Goal: Task Accomplishment & Management: Complete application form

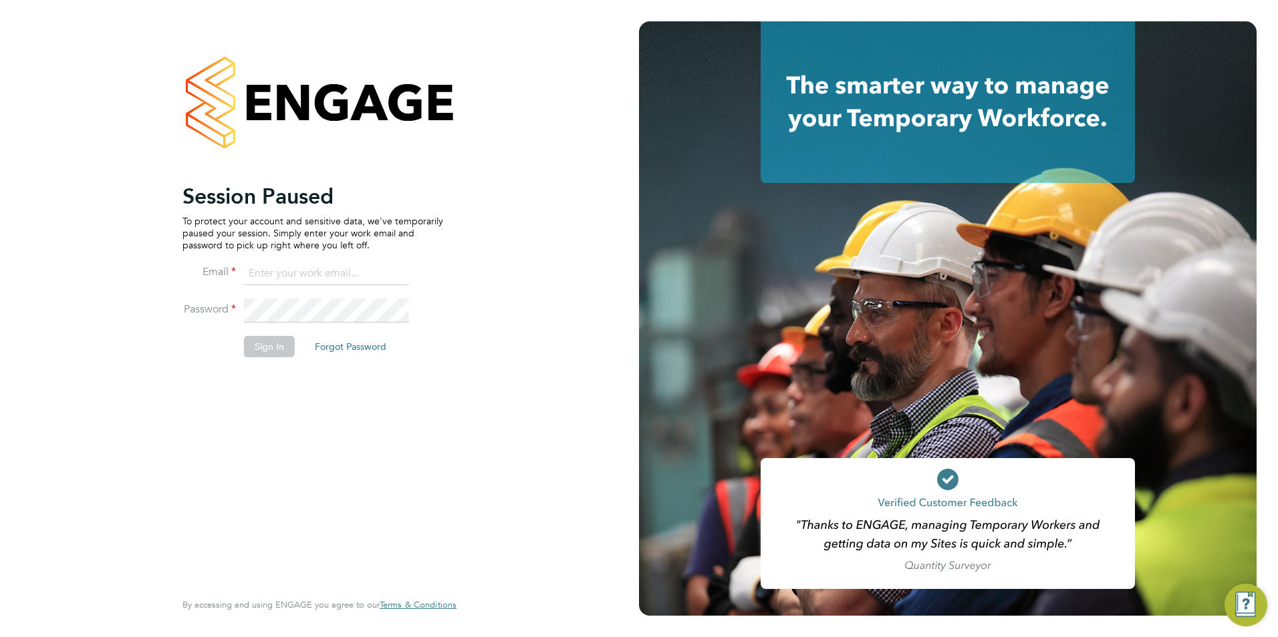
type input "billy.McNamara@regensolutions.co.uk"
click at [275, 348] on button "Sign In" at bounding box center [269, 346] width 51 height 21
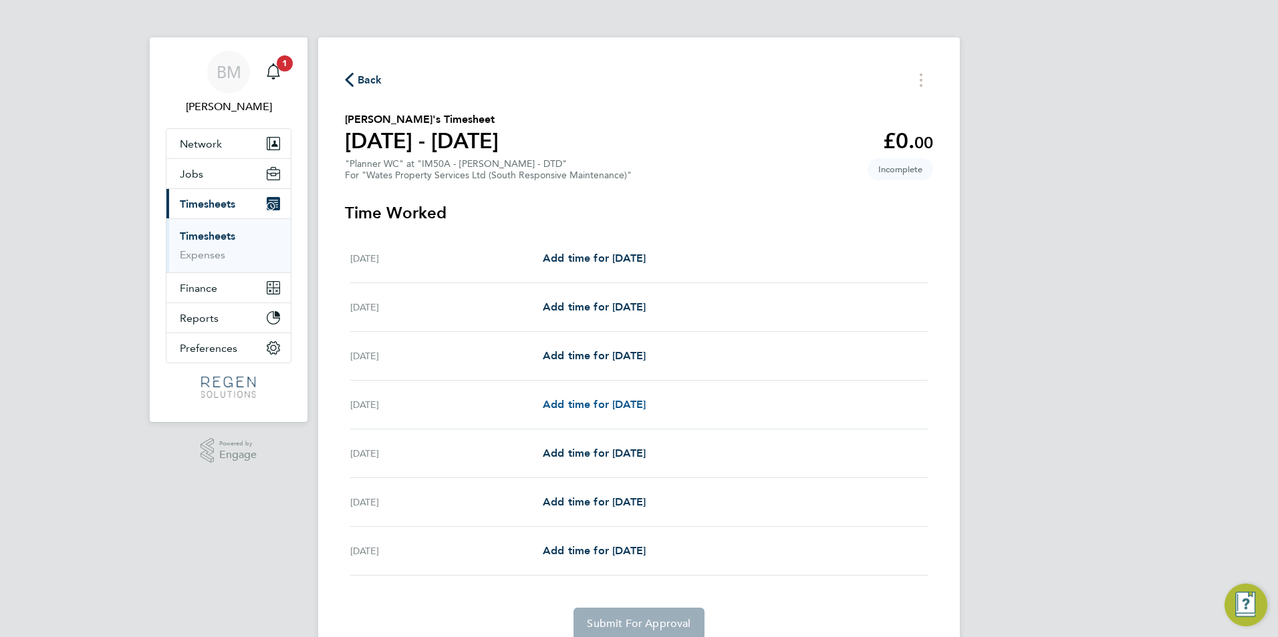
click at [576, 411] on link "Add time for [DATE]" at bounding box center [594, 405] width 103 height 16
select select "30"
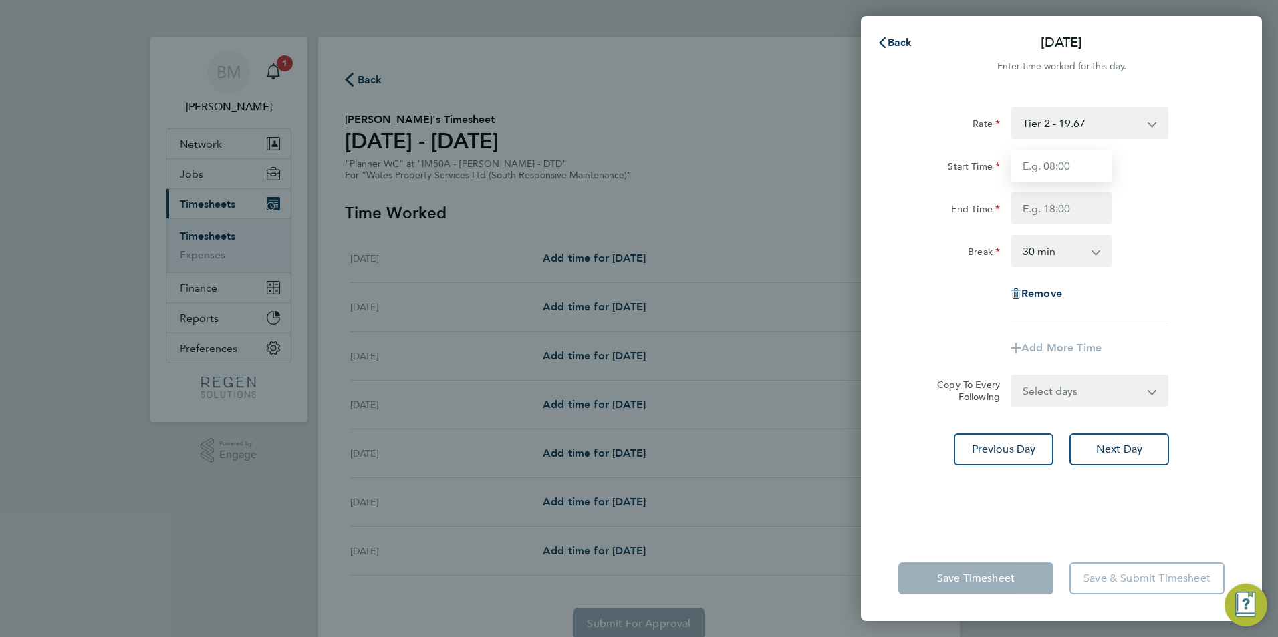
click at [1043, 163] on input "Start Time" at bounding box center [1061, 166] width 102 height 32
type input "08:00"
click at [1042, 201] on input "End Time" at bounding box center [1061, 208] width 102 height 32
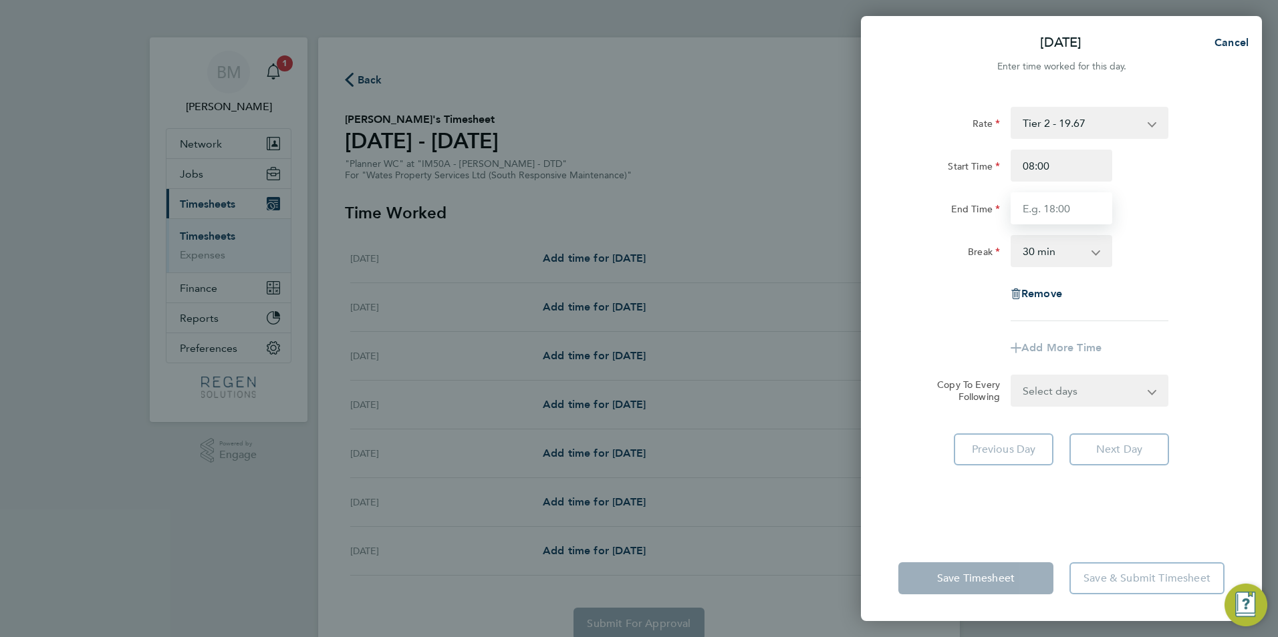
type input "17:00"
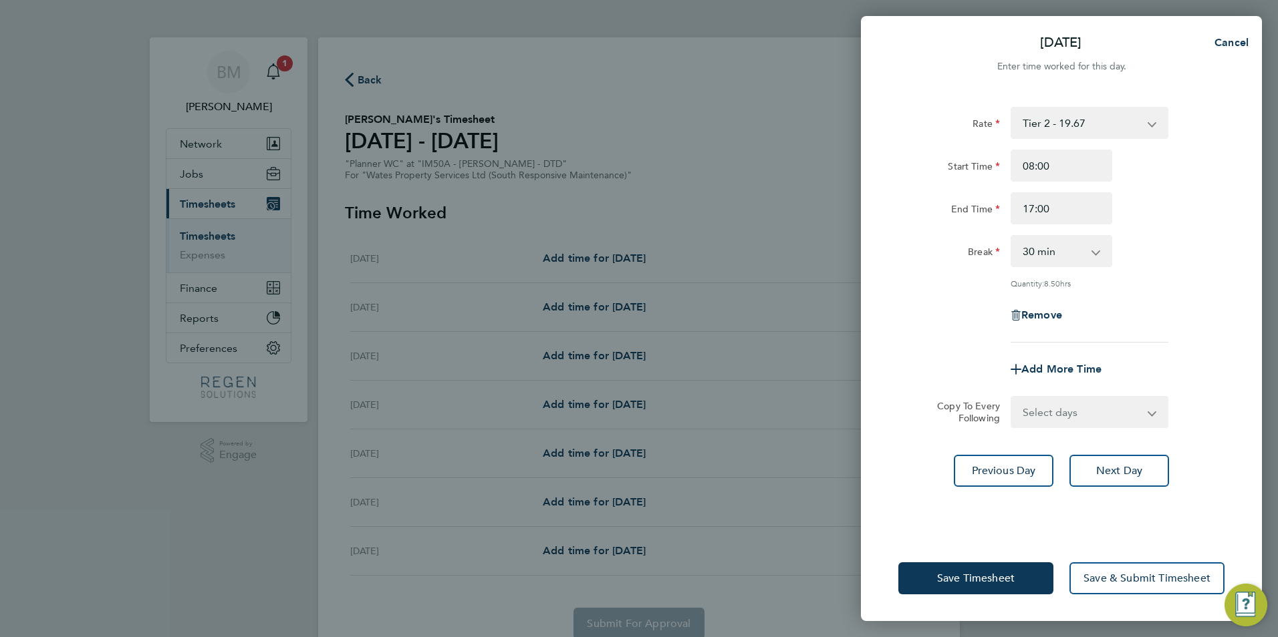
click at [1047, 251] on select "0 min 15 min 30 min 45 min 60 min 75 min 90 min" at bounding box center [1053, 251] width 83 height 29
select select "60"
click at [1012, 237] on select "0 min 15 min 30 min 45 min 60 min 75 min 90 min" at bounding box center [1053, 251] width 83 height 29
click at [1058, 428] on div "Rate Tier 2 - 19.67 Start Time 08:00 End Time 17:00 Break 0 min 15 min 30 min 4…" at bounding box center [1061, 313] width 401 height 445
click at [1057, 422] on select "Select days Day [DATE] [DATE] [DATE]" at bounding box center [1082, 412] width 140 height 29
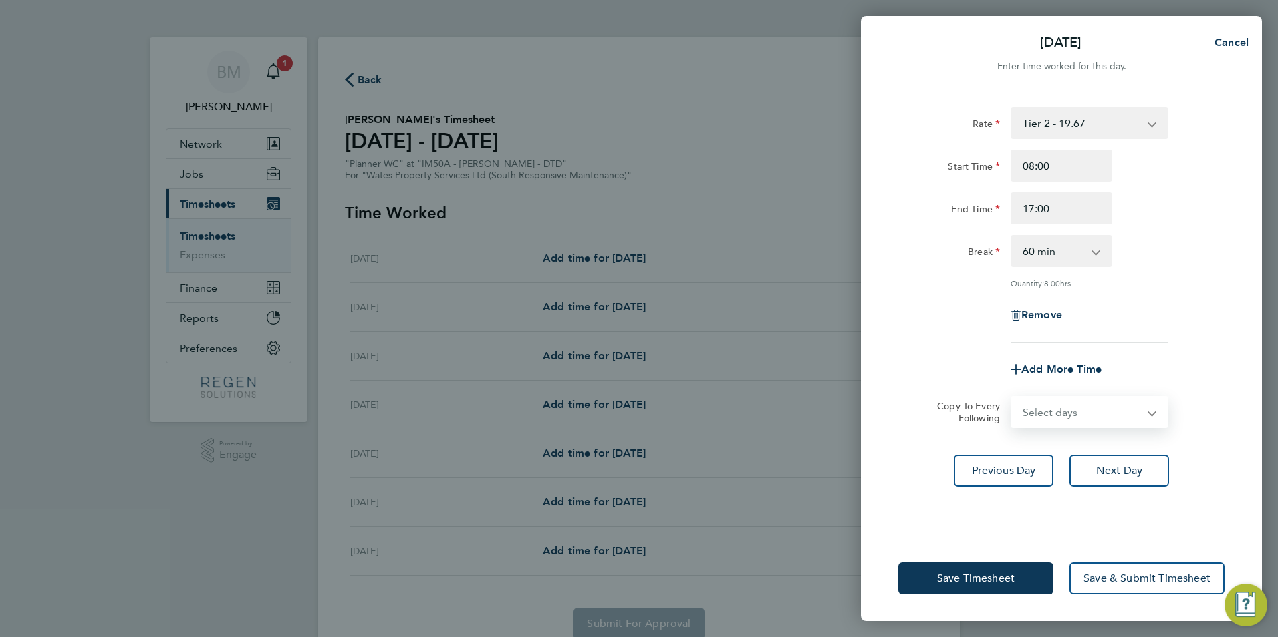
select select "DAY"
click at [1012, 398] on select "Select days Day [DATE] [DATE] [DATE]" at bounding box center [1082, 412] width 140 height 29
select select "[DATE]"
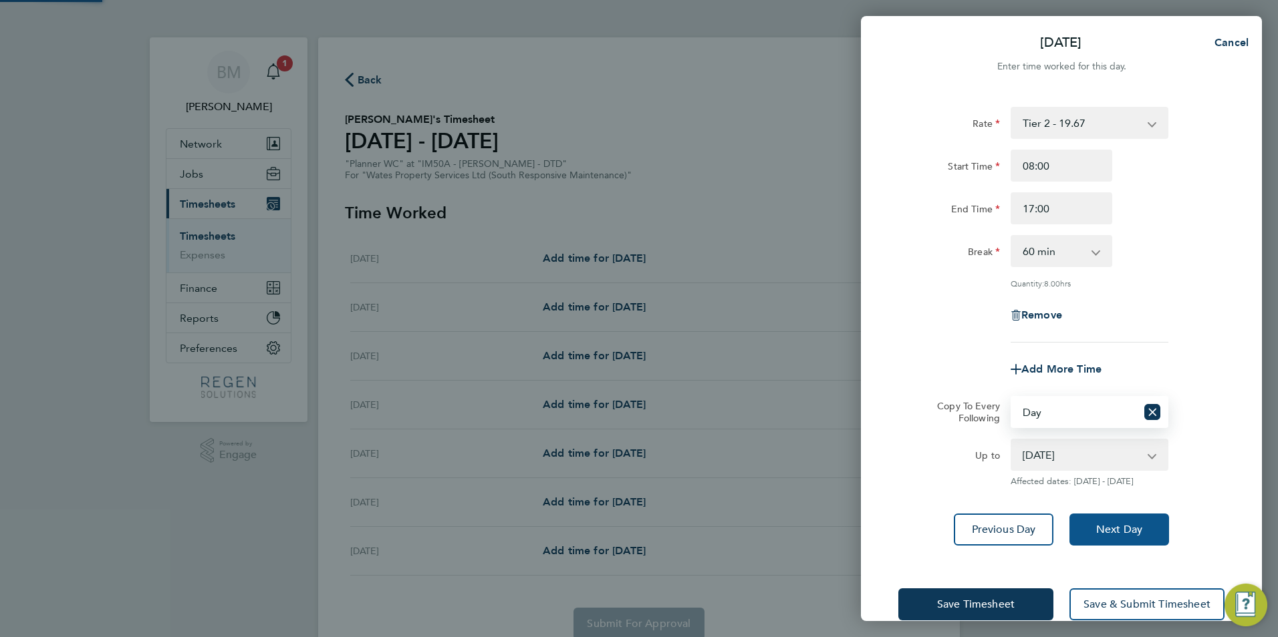
click at [1088, 522] on button "Next Day" at bounding box center [1119, 530] width 100 height 32
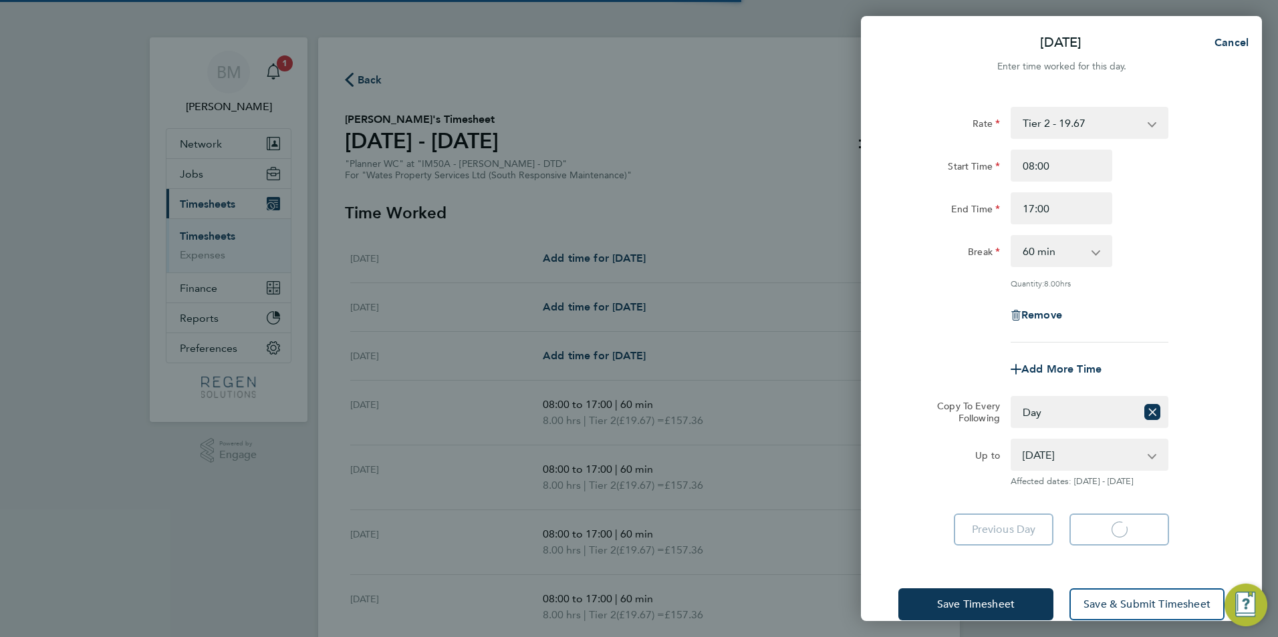
select select "60"
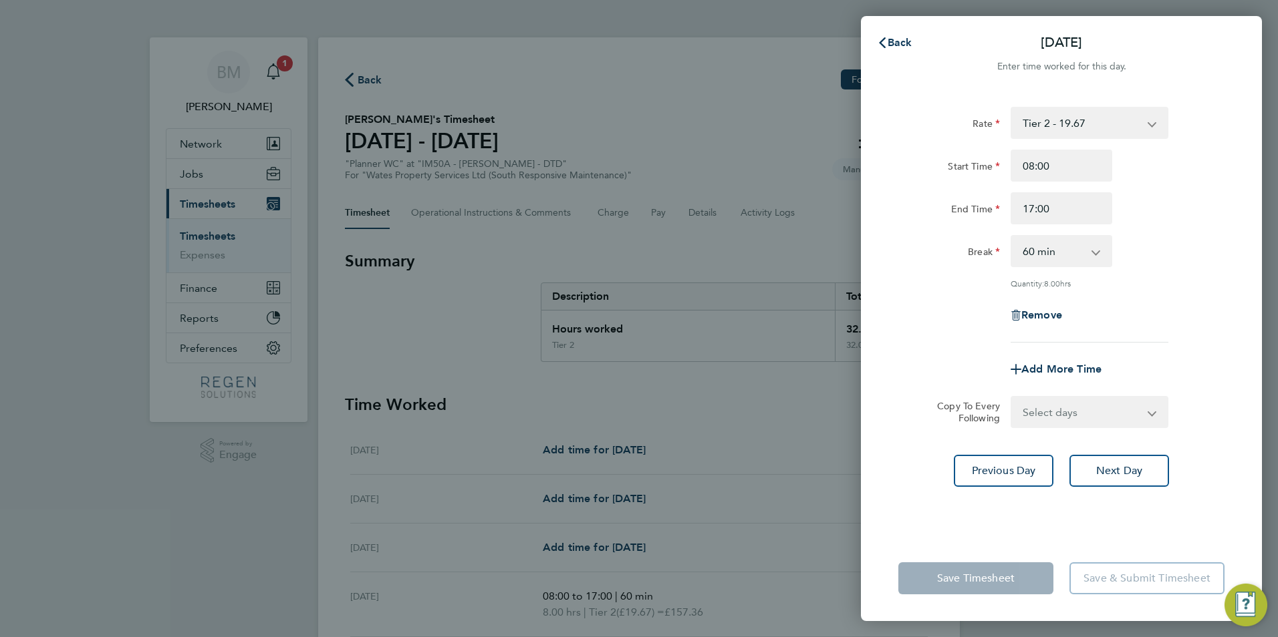
click at [1056, 412] on select "Select days Day [DATE] [DATE]" at bounding box center [1082, 412] width 140 height 29
select select "THU"
click at [1012, 398] on select "Select days Day [DATE] [DATE]" at bounding box center [1082, 412] width 140 height 29
select select "[DATE]"
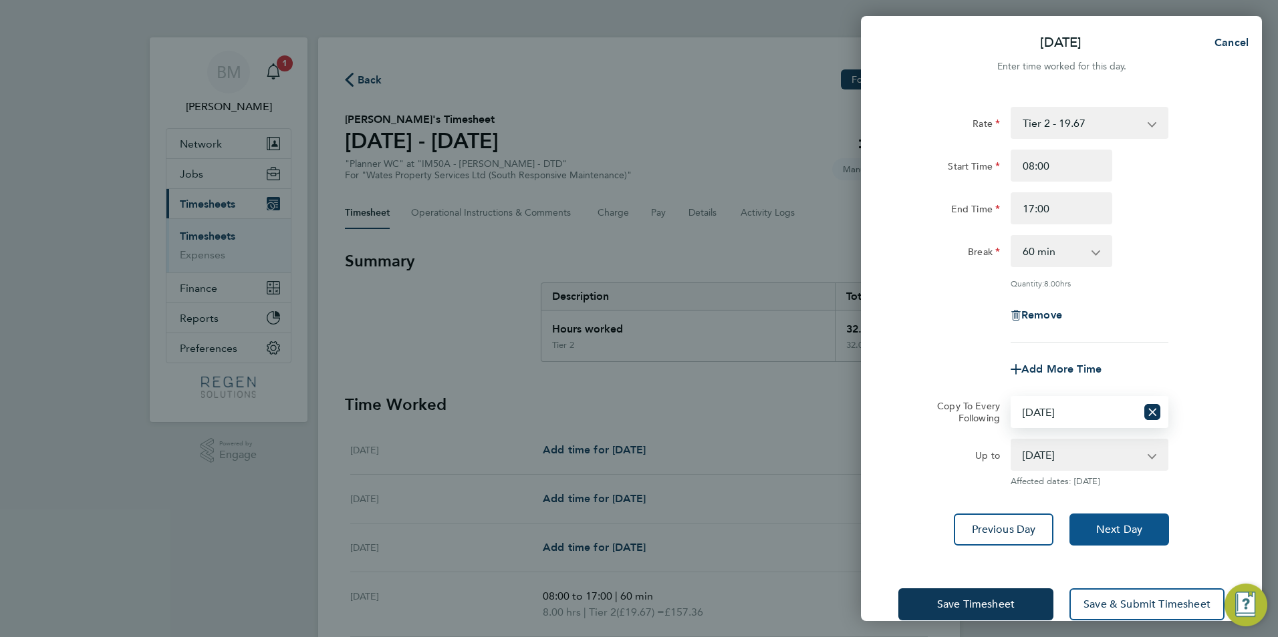
click at [1099, 525] on span "Next Day" at bounding box center [1119, 529] width 46 height 13
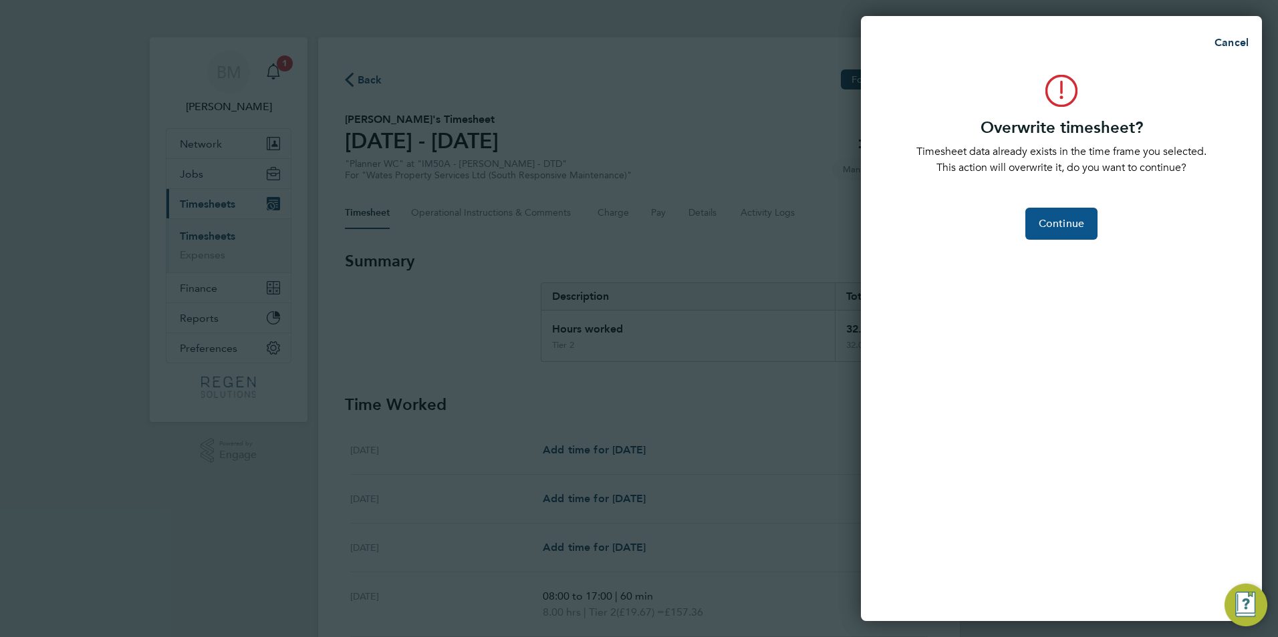
click at [1066, 223] on span "Continue" at bounding box center [1060, 223] width 45 height 13
select select "0: null"
select select "60"
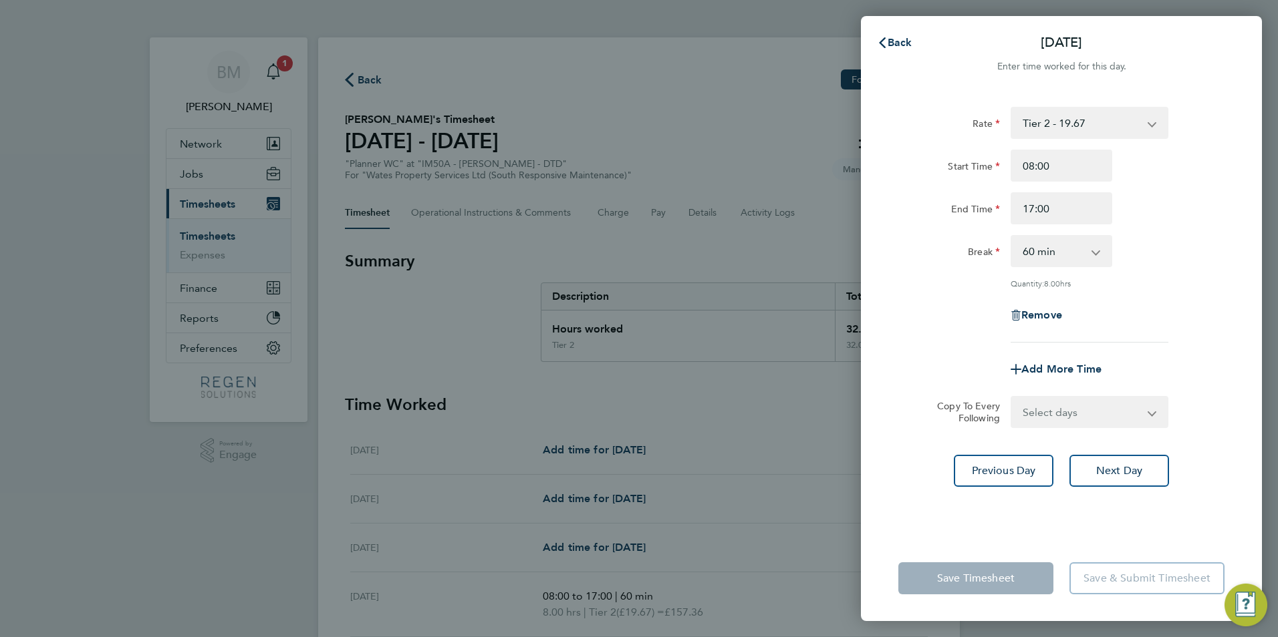
click at [1081, 402] on select "Select days [DATE]" at bounding box center [1082, 412] width 140 height 29
select select "FRI"
click at [1012, 398] on select "Select days [DATE]" at bounding box center [1082, 412] width 140 height 29
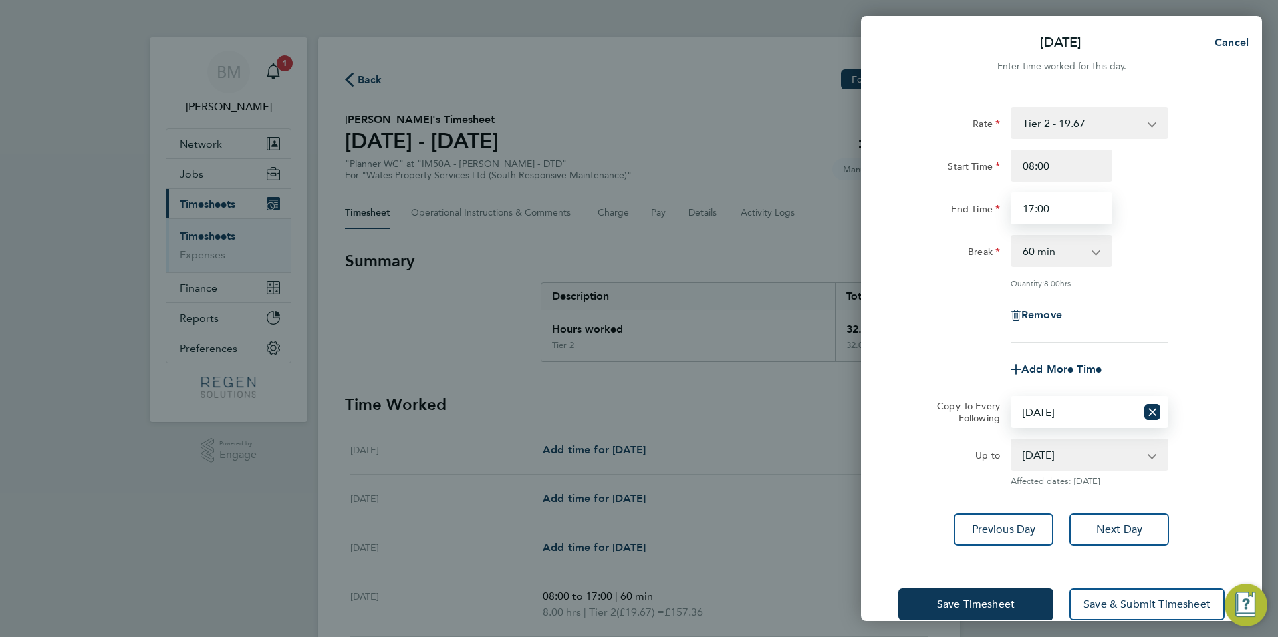
click at [1028, 200] on input "17:00" at bounding box center [1061, 208] width 102 height 32
click at [1036, 206] on input "17:00" at bounding box center [1061, 208] width 102 height 32
click at [1033, 206] on input "17:00" at bounding box center [1061, 208] width 102 height 32
type input "16:00"
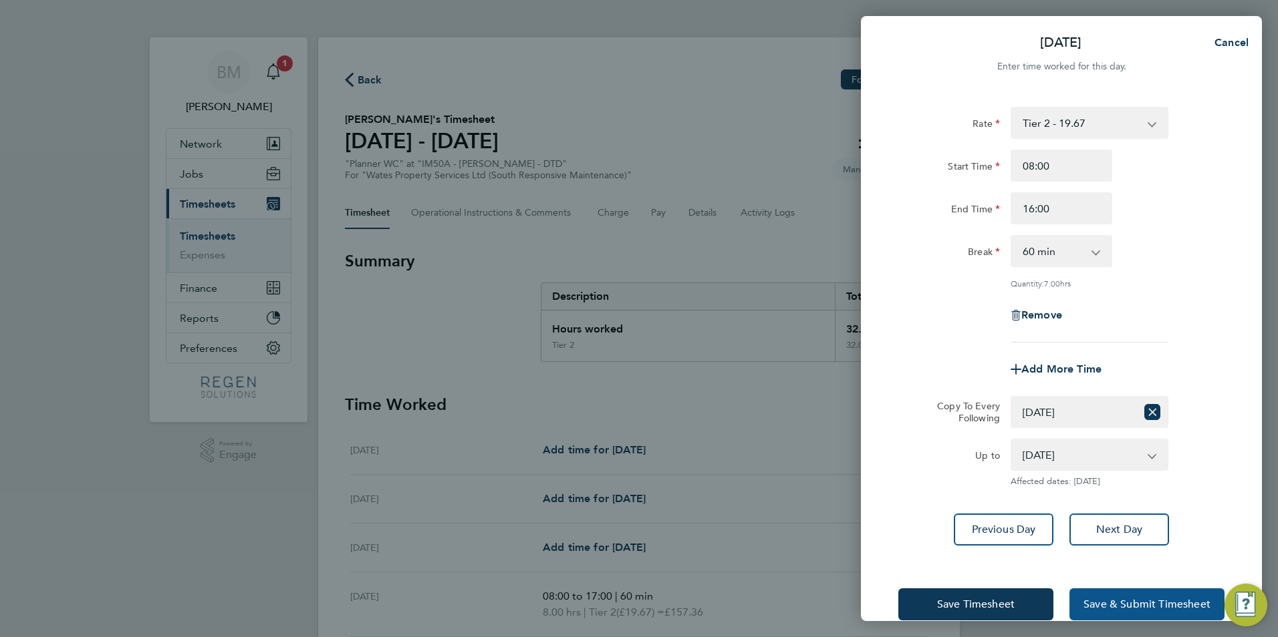
click at [1145, 607] on span "Save & Submit Timesheet" at bounding box center [1146, 604] width 127 height 13
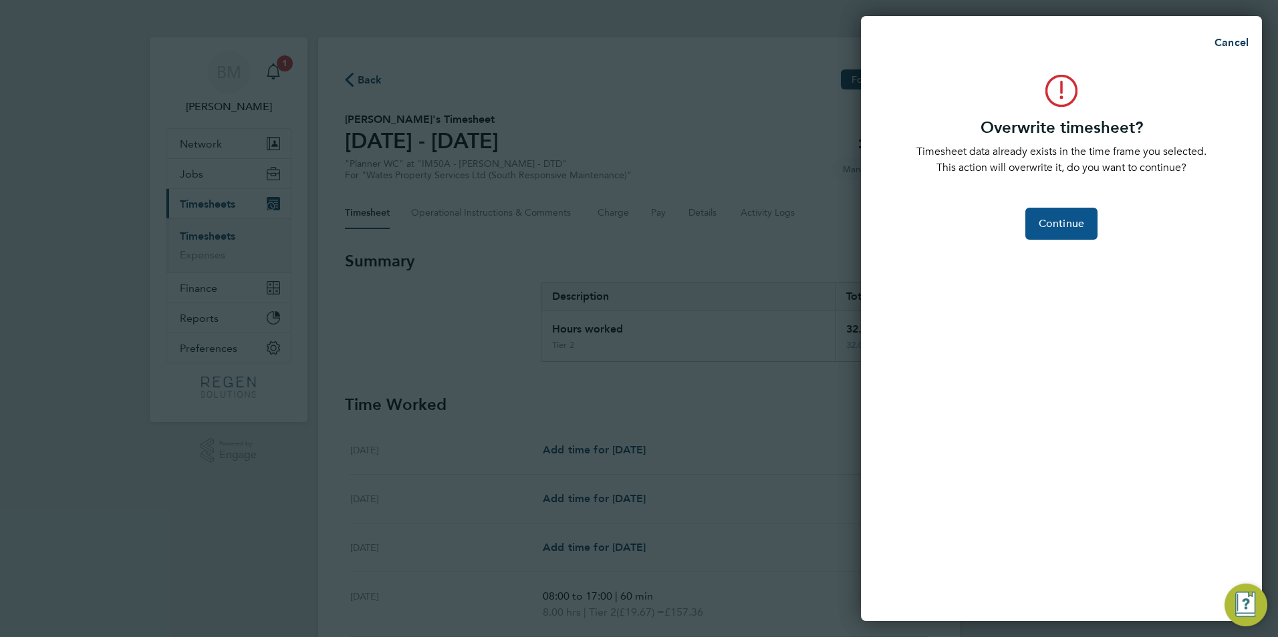
click at [1067, 238] on button "Continue" at bounding box center [1061, 224] width 72 height 32
click at [1066, 227] on app-form-button "Continue Loading" at bounding box center [1061, 224] width 72 height 32
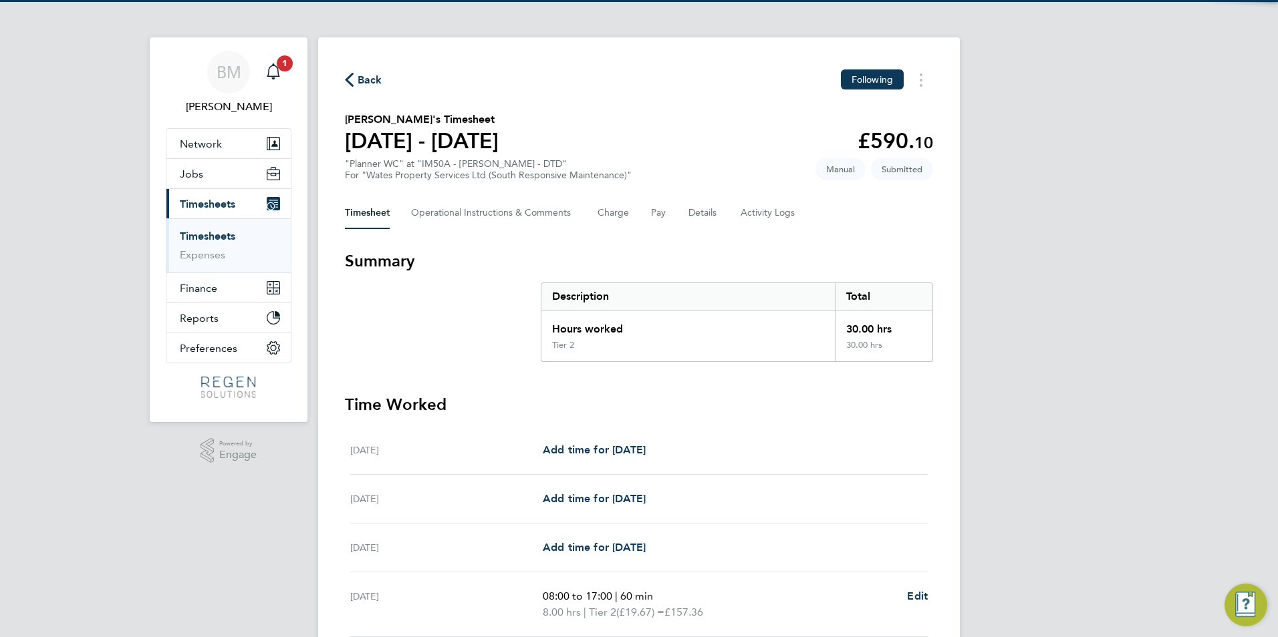
scroll to position [312, 0]
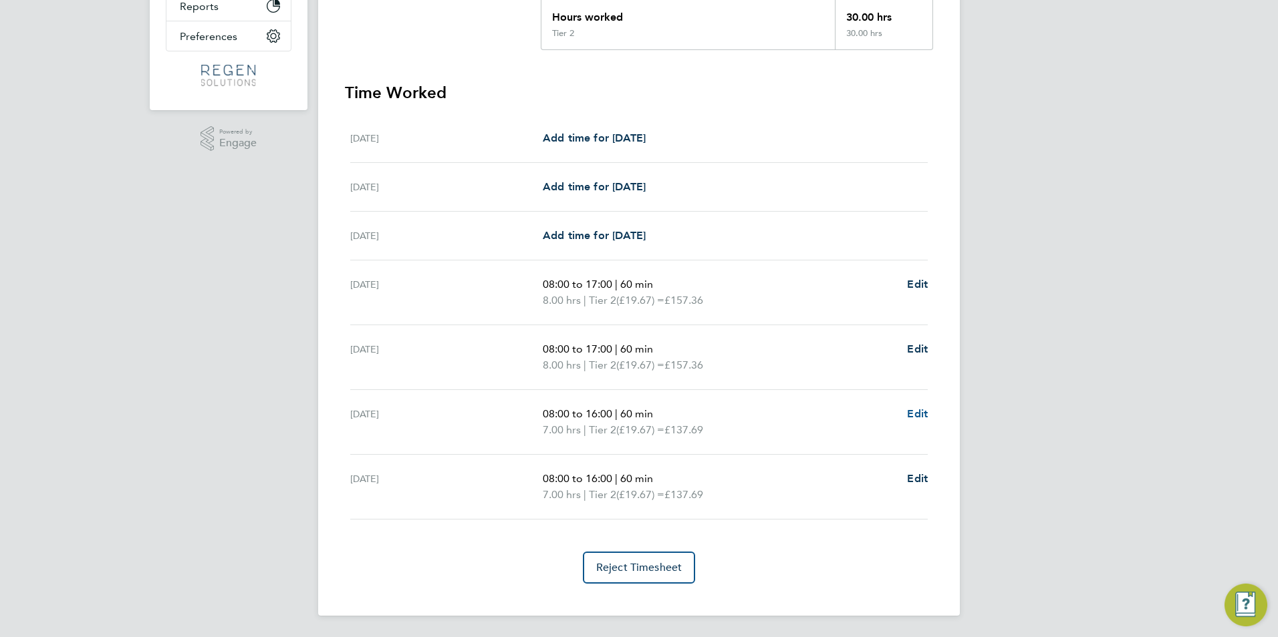
click at [922, 416] on span "Edit" at bounding box center [917, 414] width 21 height 13
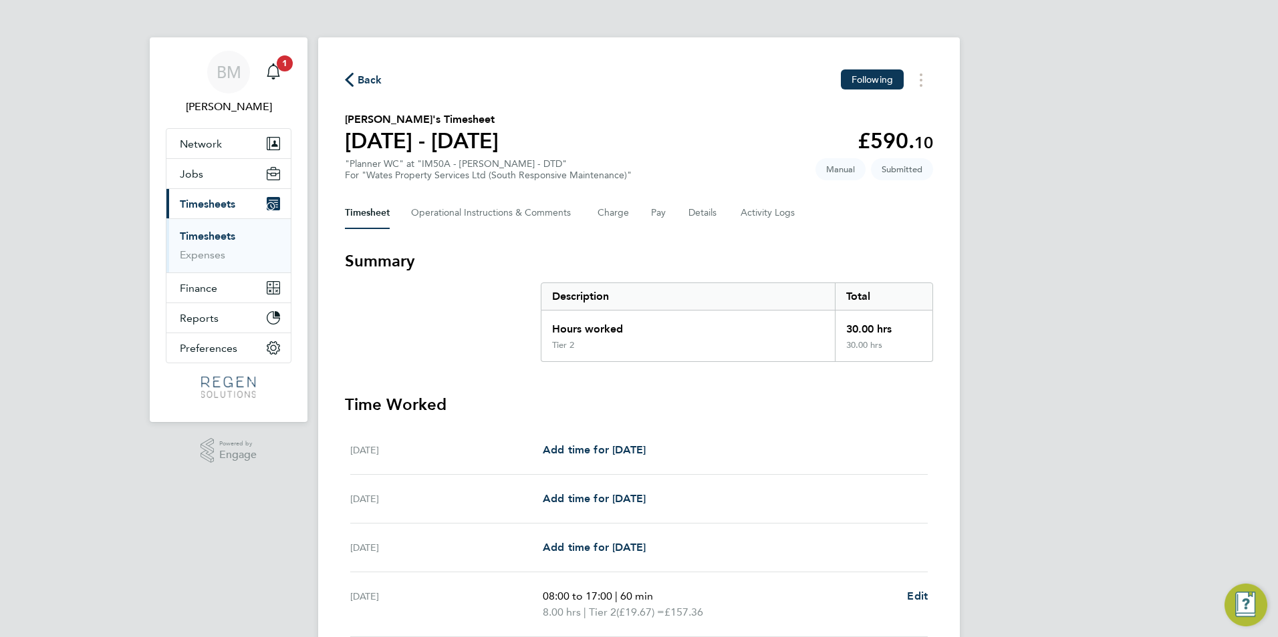
select select "60"
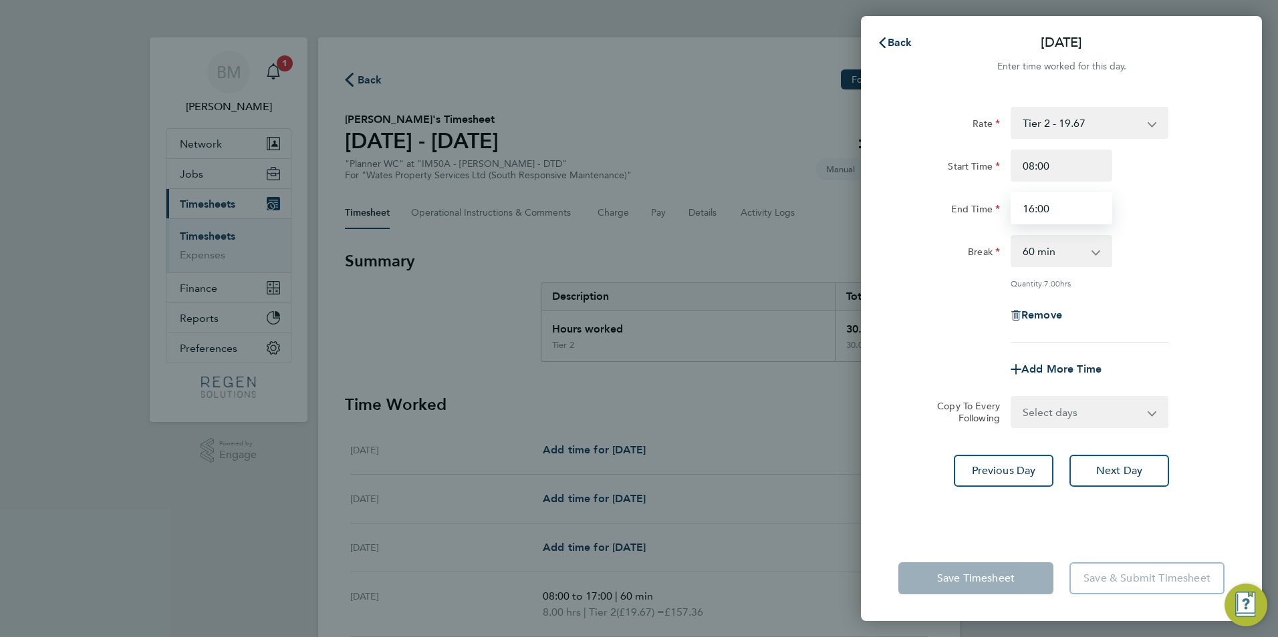
click at [1032, 208] on input "16:00" at bounding box center [1061, 208] width 102 height 32
type input "17:00"
click at [1169, 370] on div "Add More Time" at bounding box center [1061, 369] width 337 height 32
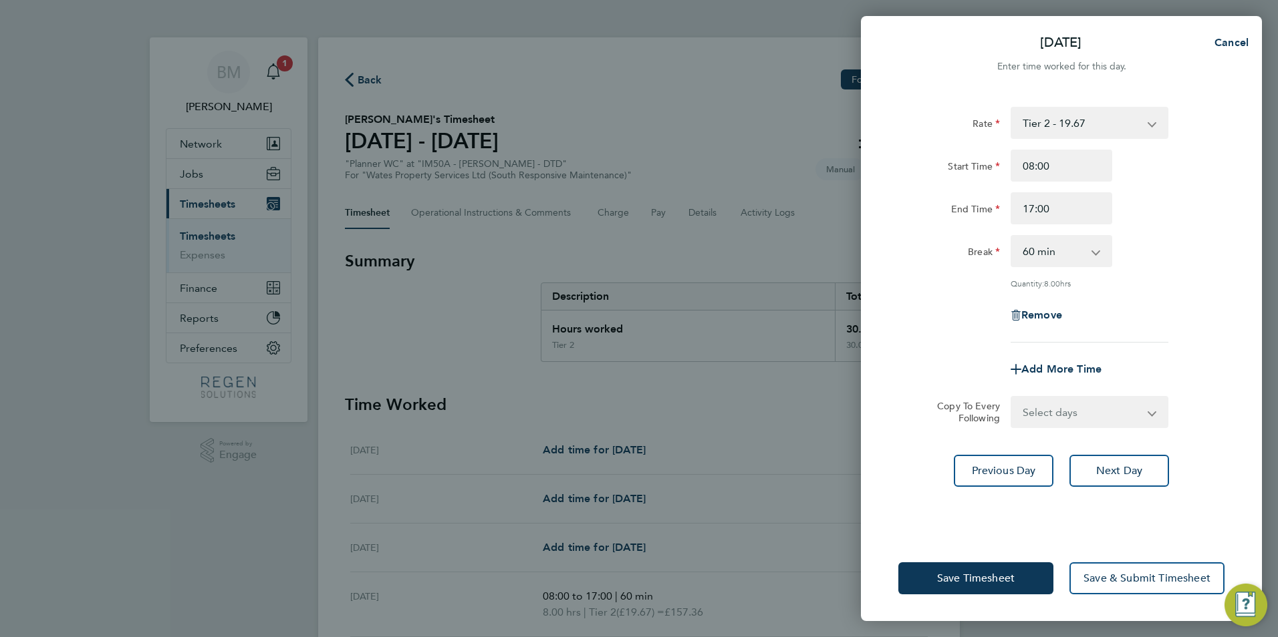
click at [1046, 420] on select "Select days [DATE]" at bounding box center [1082, 412] width 140 height 29
click at [1109, 576] on span "Save & Submit Timesheet" at bounding box center [1146, 578] width 127 height 13
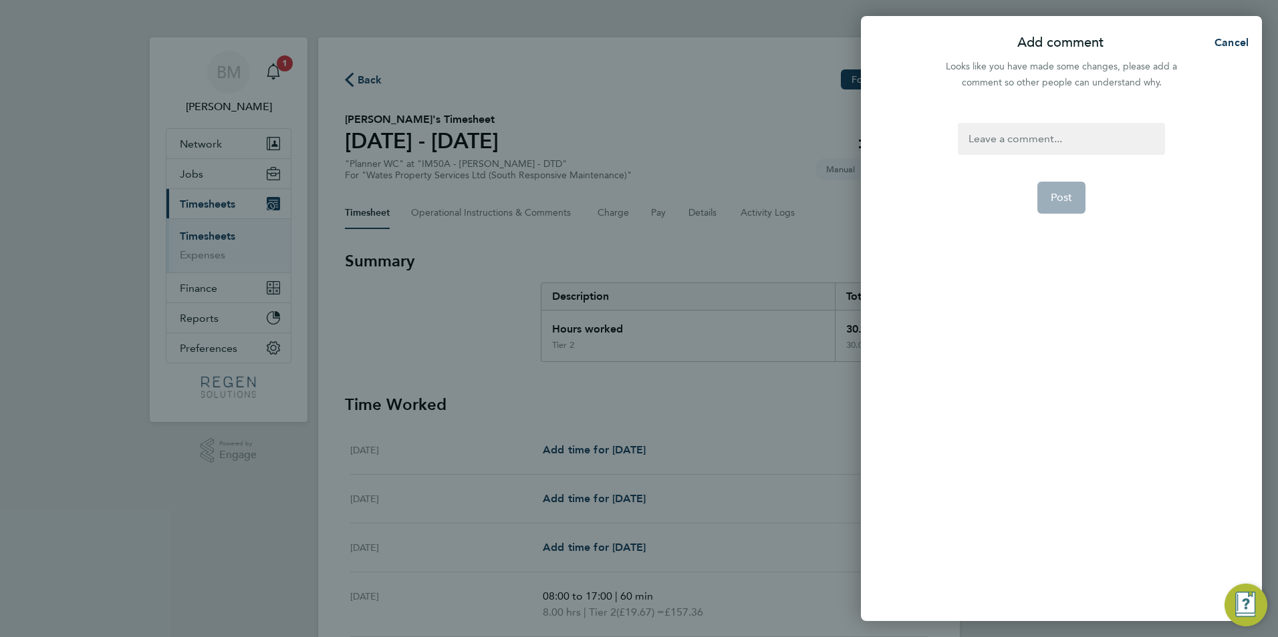
click at [1036, 137] on div at bounding box center [1061, 139] width 206 height 32
click at [1051, 192] on span "Post" at bounding box center [1061, 197] width 22 height 13
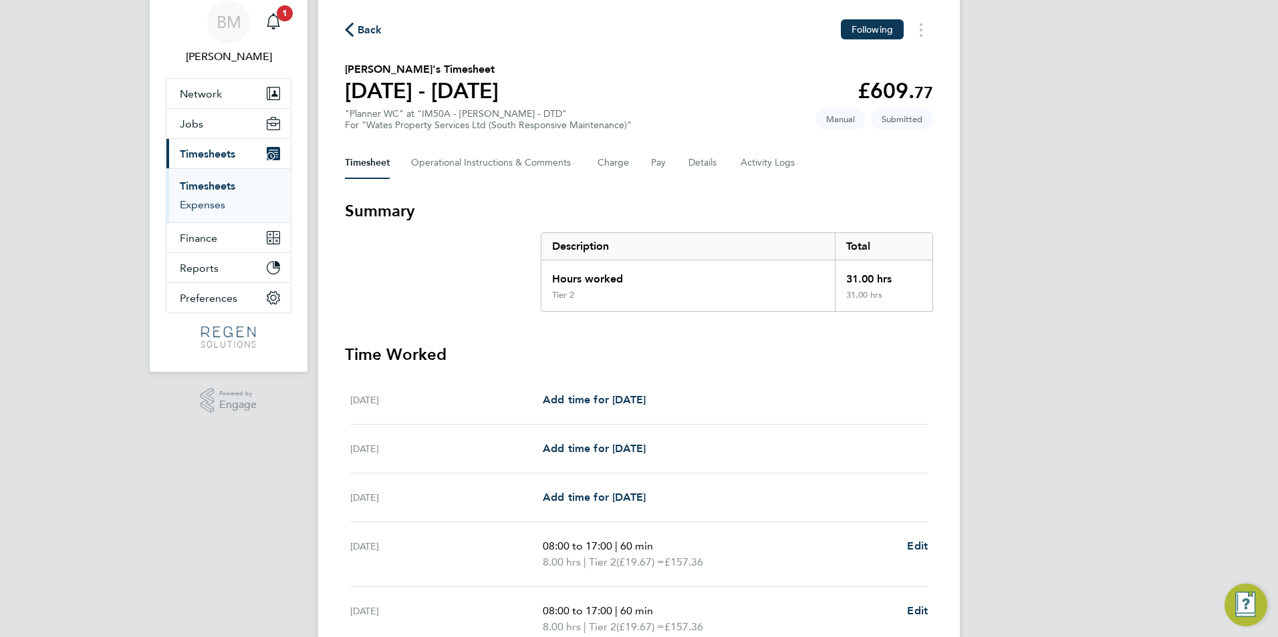
scroll to position [45, 0]
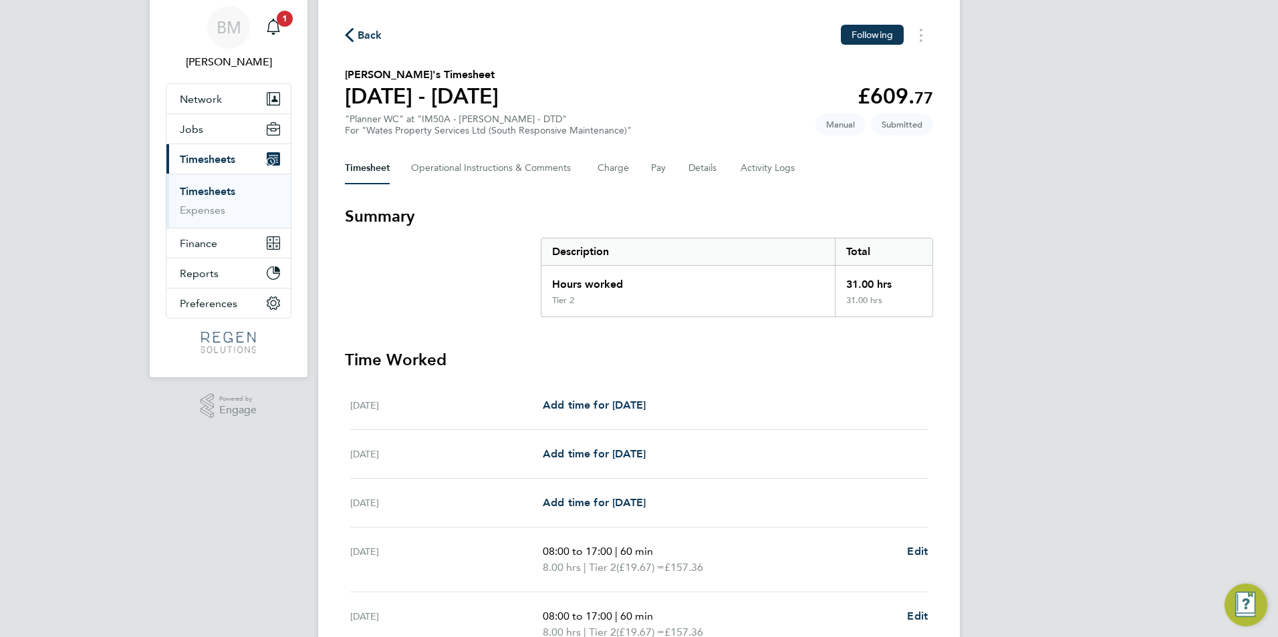
click at [194, 193] on link "Timesheets" at bounding box center [207, 191] width 55 height 13
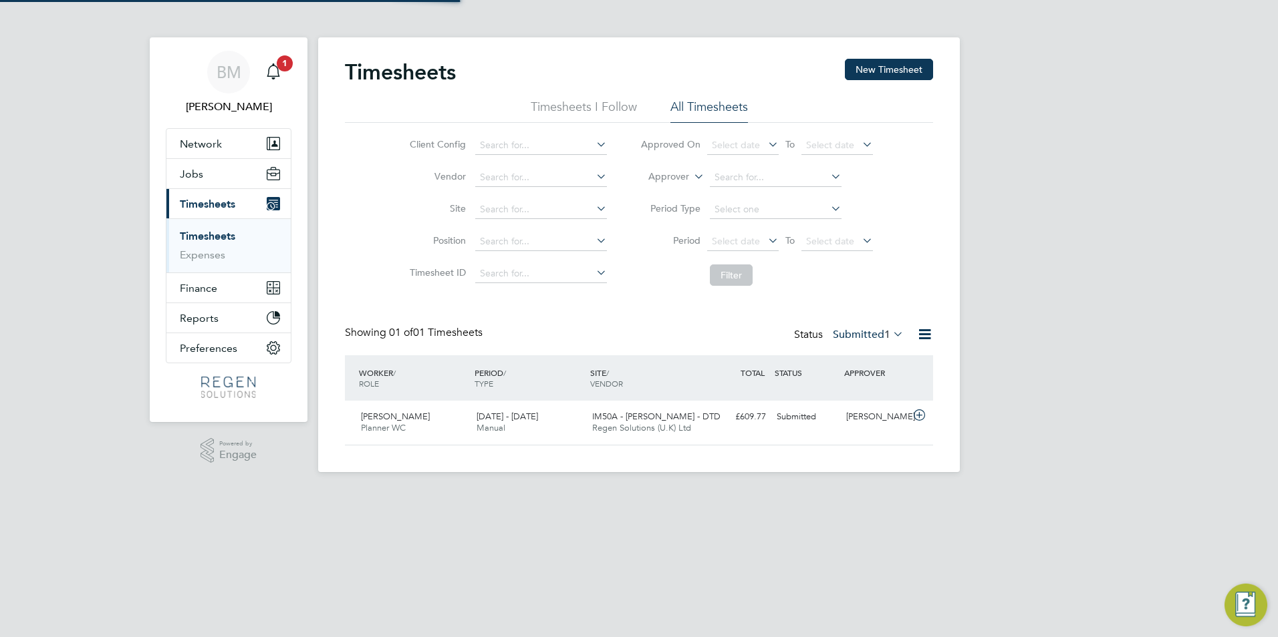
scroll to position [34, 116]
